Goal: Task Accomplishment & Management: Complete application form

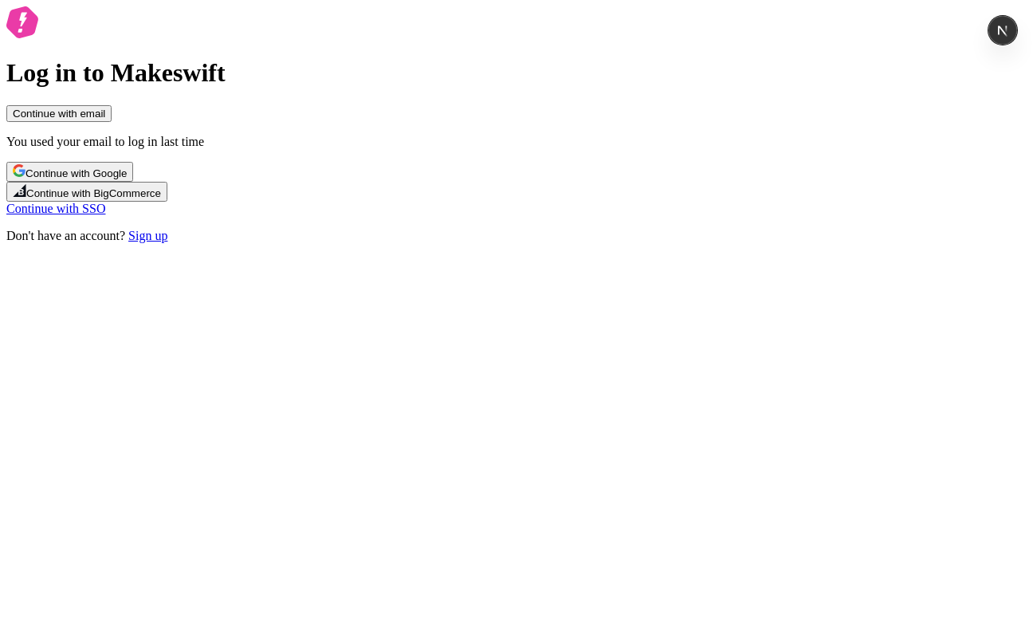
click at [167, 242] on link "Sign up" at bounding box center [147, 236] width 39 height 14
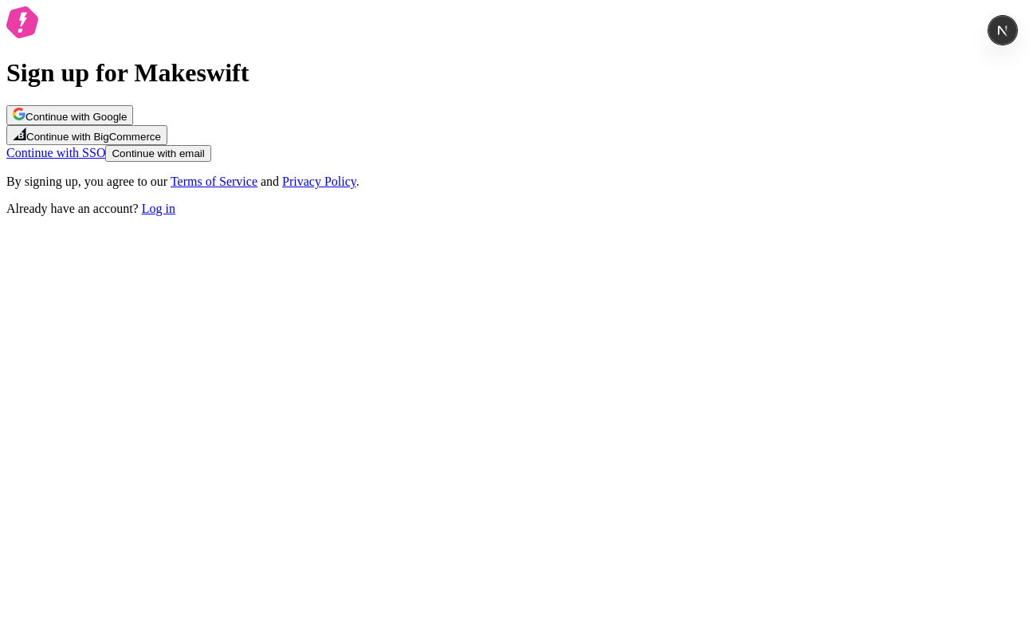
click at [210, 162] on button "Continue with email" at bounding box center [157, 153] width 105 height 17
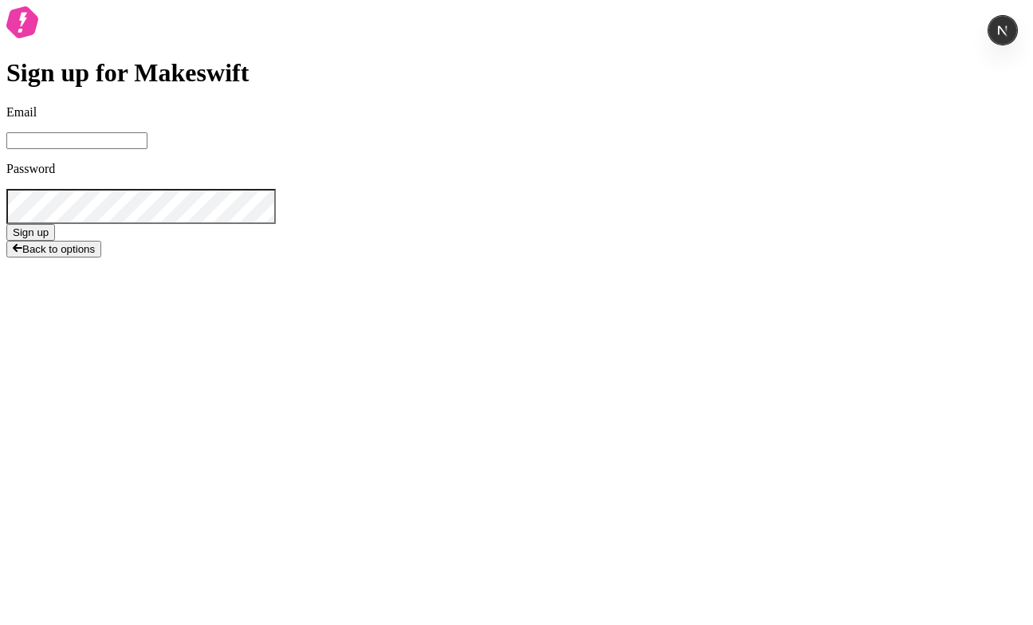
click at [267, 24] on span at bounding box center [260, 17] width 13 height 13
click at [147, 149] on input "Email" at bounding box center [76, 140] width 141 height 17
paste input "4aedb1e5-a3bf-5134-82b9-af7600617757"
type input "4aedb1e5-a3bf-5134-82b9-af7600617757"
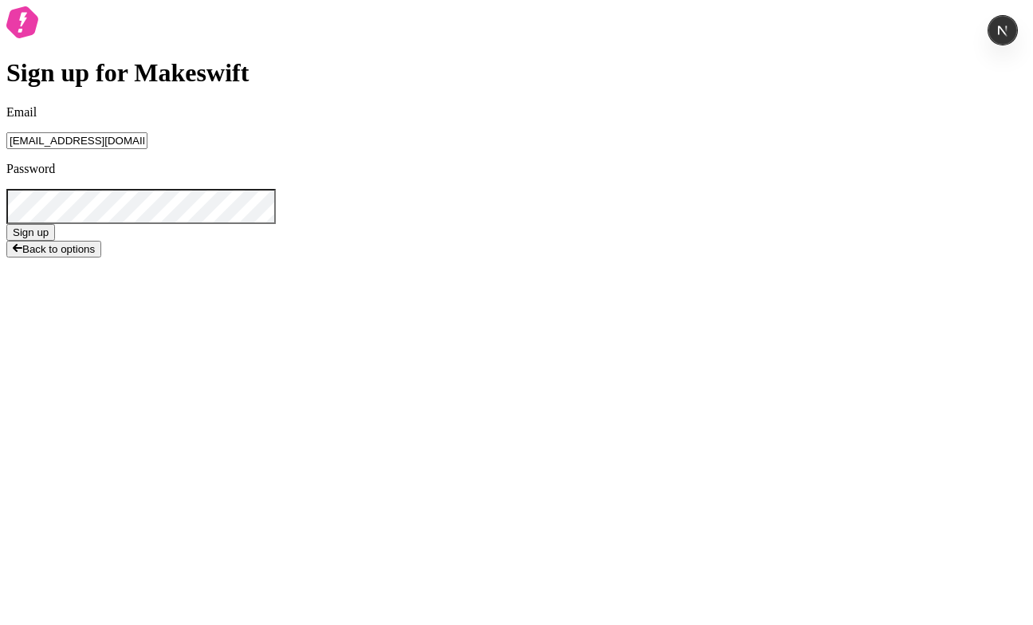
type input "[EMAIL_ADDRESS][DOMAIN_NAME]"
click at [55, 241] on button "Sign up" at bounding box center [30, 232] width 49 height 17
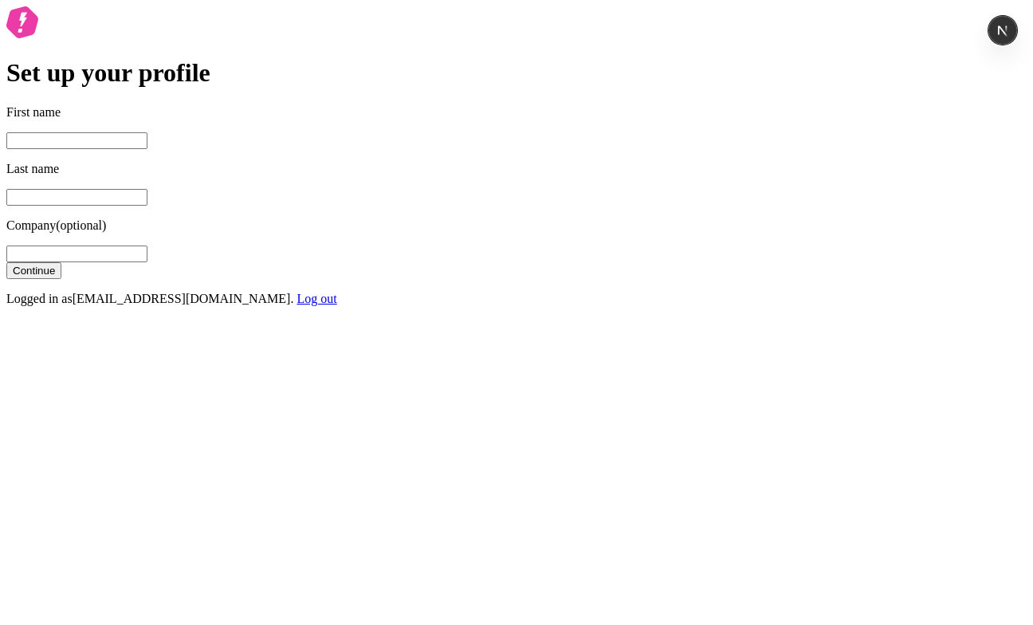
type input "A"
type input "S"
type input "G (not opted in)"
click at [6, 262] on button "Continue" at bounding box center [33, 270] width 55 height 17
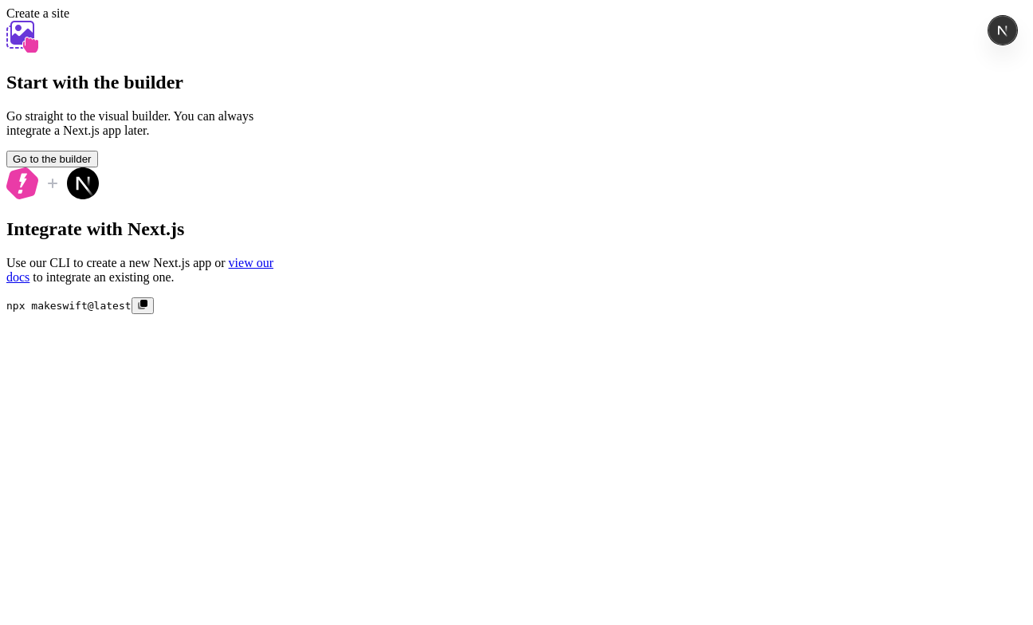
click at [92, 165] on span "Go to the builder" at bounding box center [52, 159] width 79 height 12
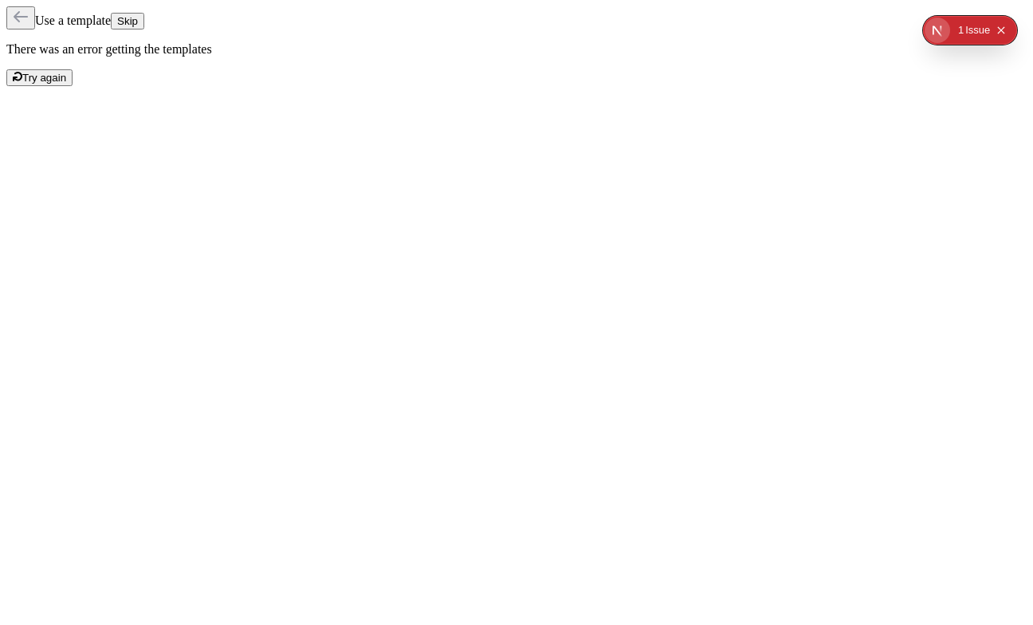
click at [144, 13] on button "Skip" at bounding box center [127, 21] width 33 height 17
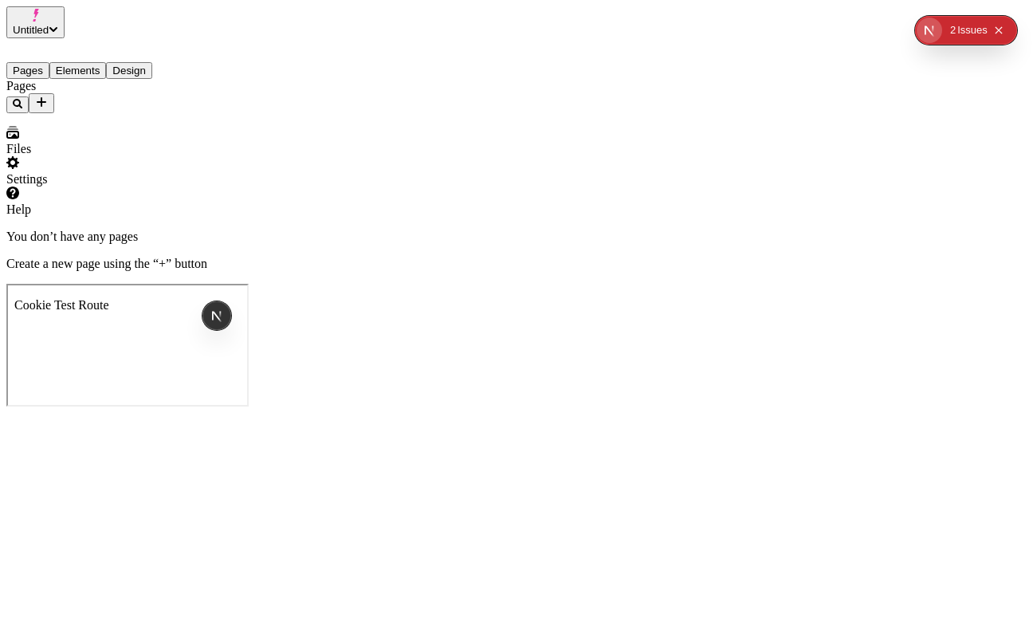
click at [46, 97] on icon "Add new" at bounding box center [42, 102] width 10 height 10
click at [132, 124] on div "Blank page" at bounding box center [156, 125] width 53 height 45
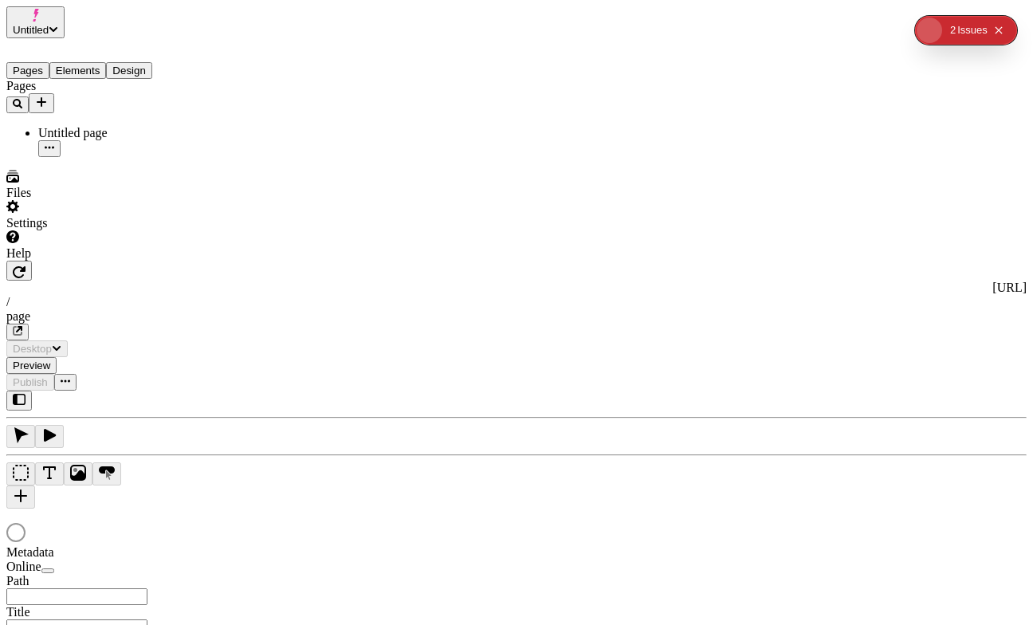
type input "/page"
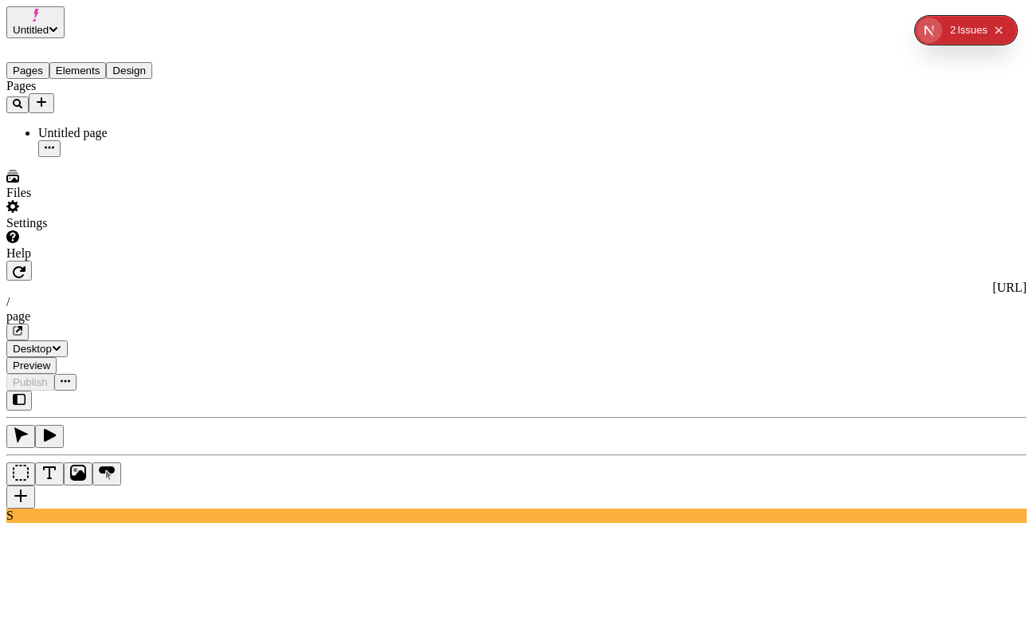
click at [100, 230] on div "Settings" at bounding box center [101, 215] width 191 height 30
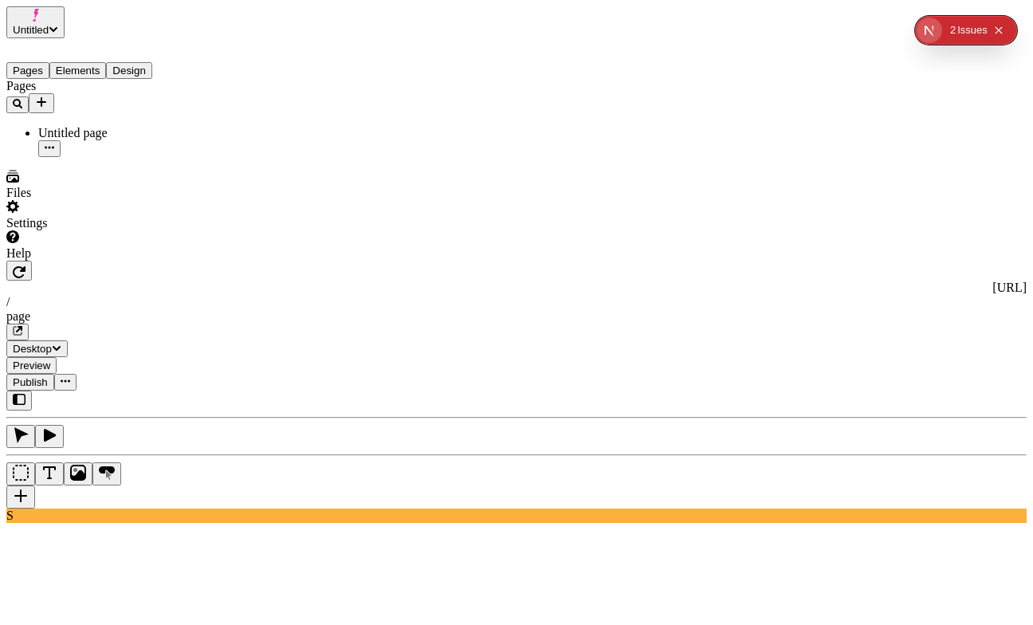
click at [49, 24] on span "Untitled" at bounding box center [31, 30] width 36 height 12
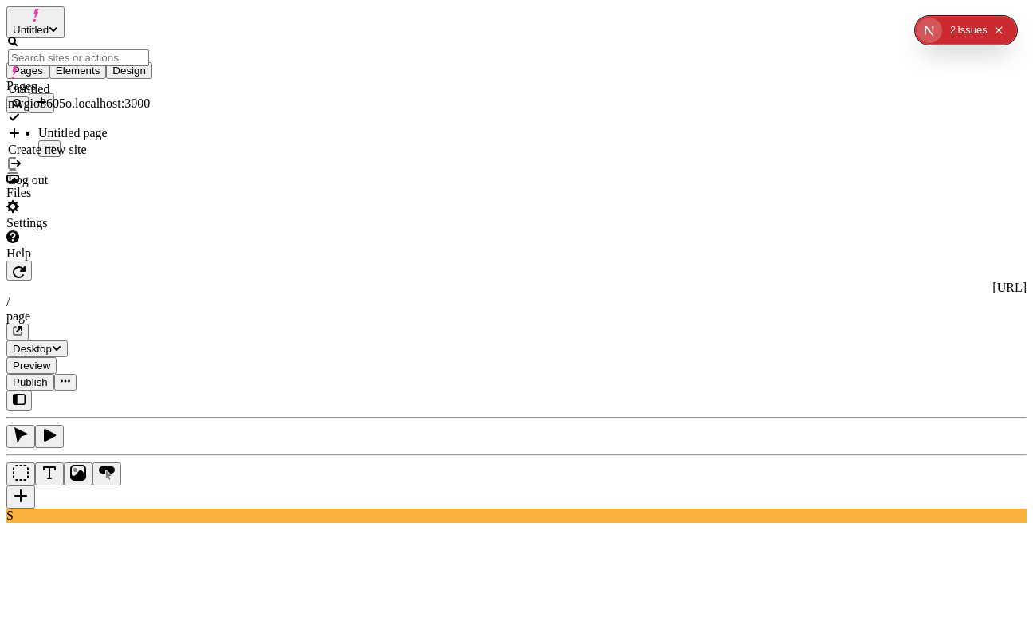
click at [94, 173] on div "Log out" at bounding box center [79, 180] width 142 height 14
